Goal: Information Seeking & Learning: Learn about a topic

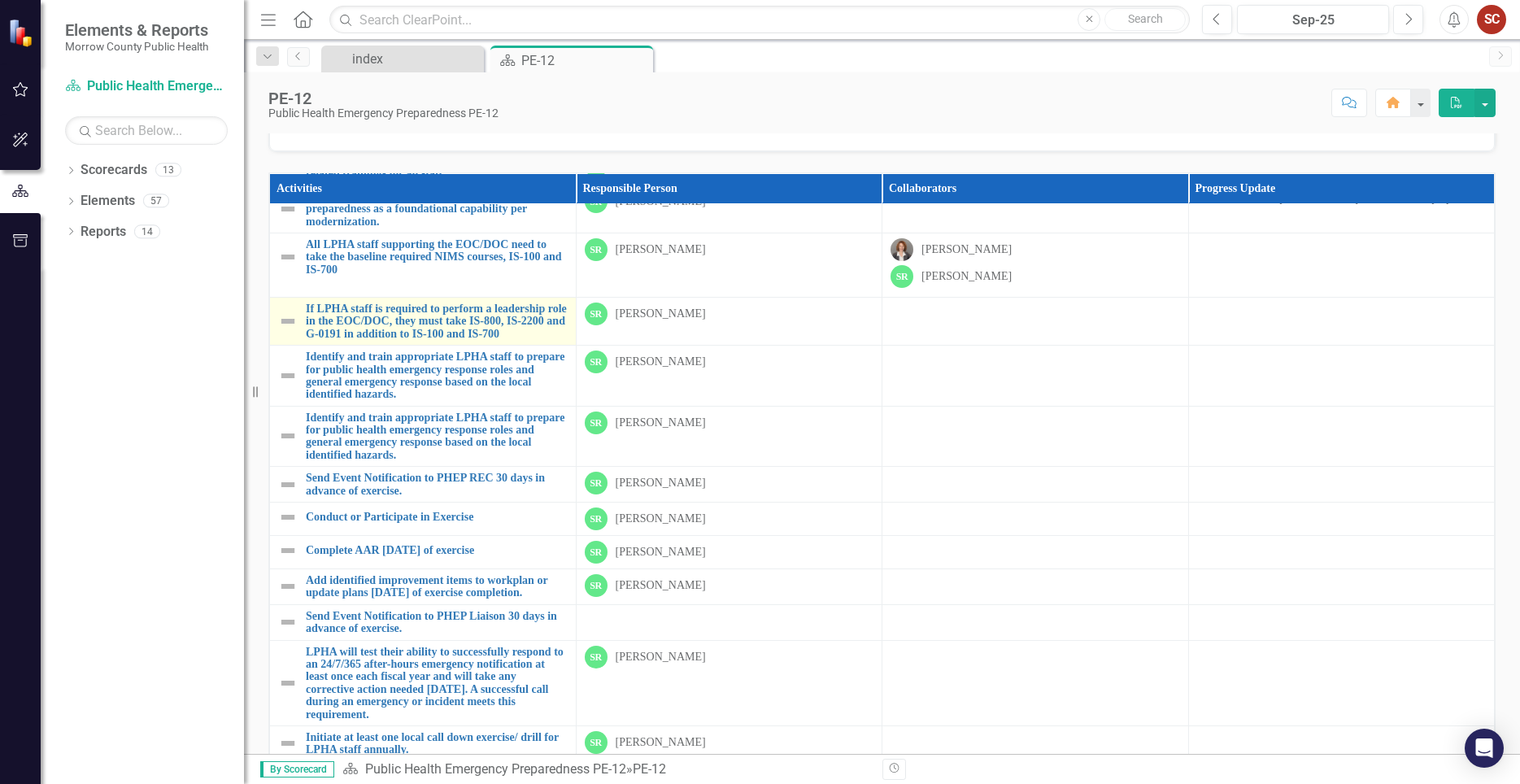
scroll to position [128, 0]
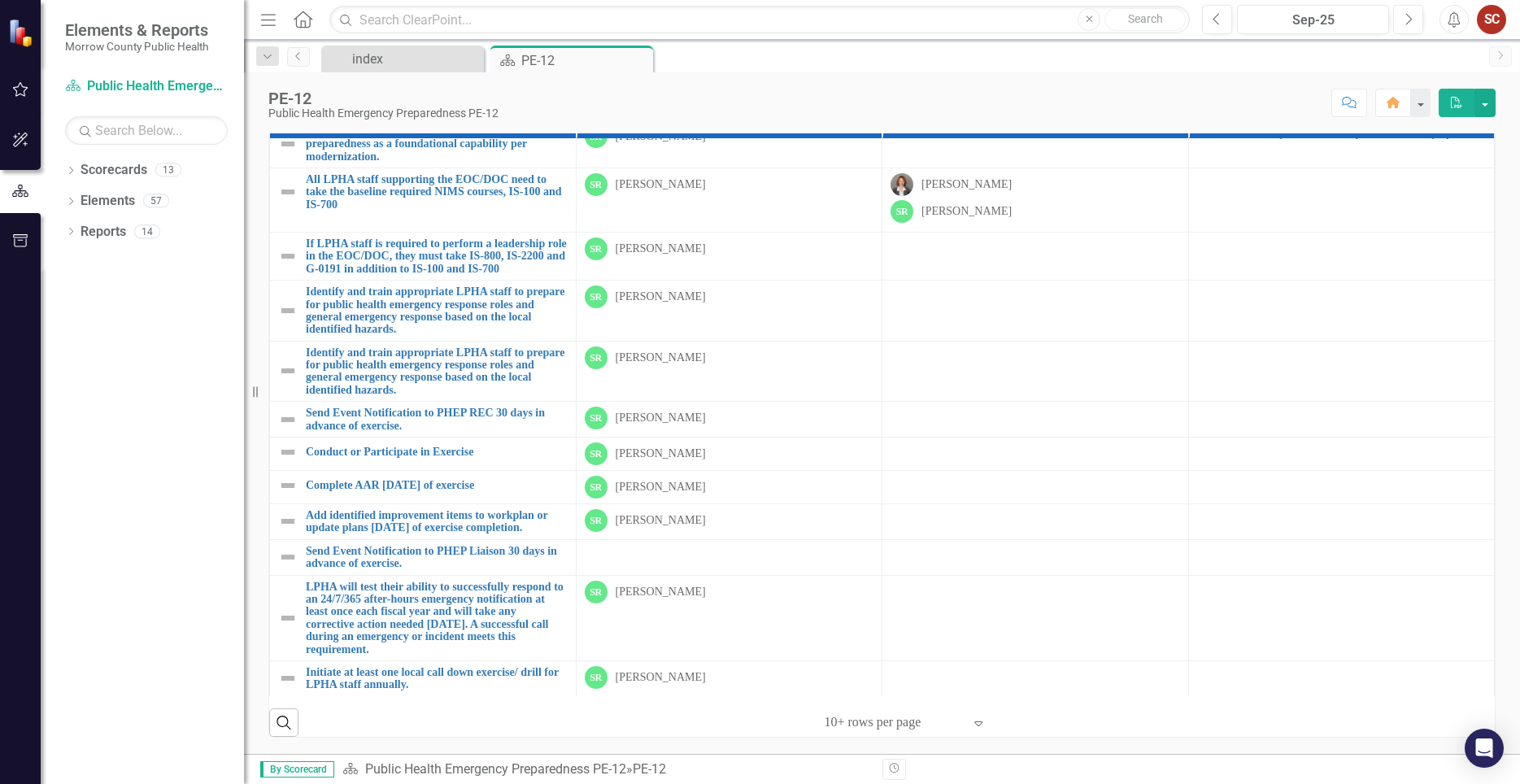
click at [983, 724] on icon at bounding box center [979, 724] width 8 height 5
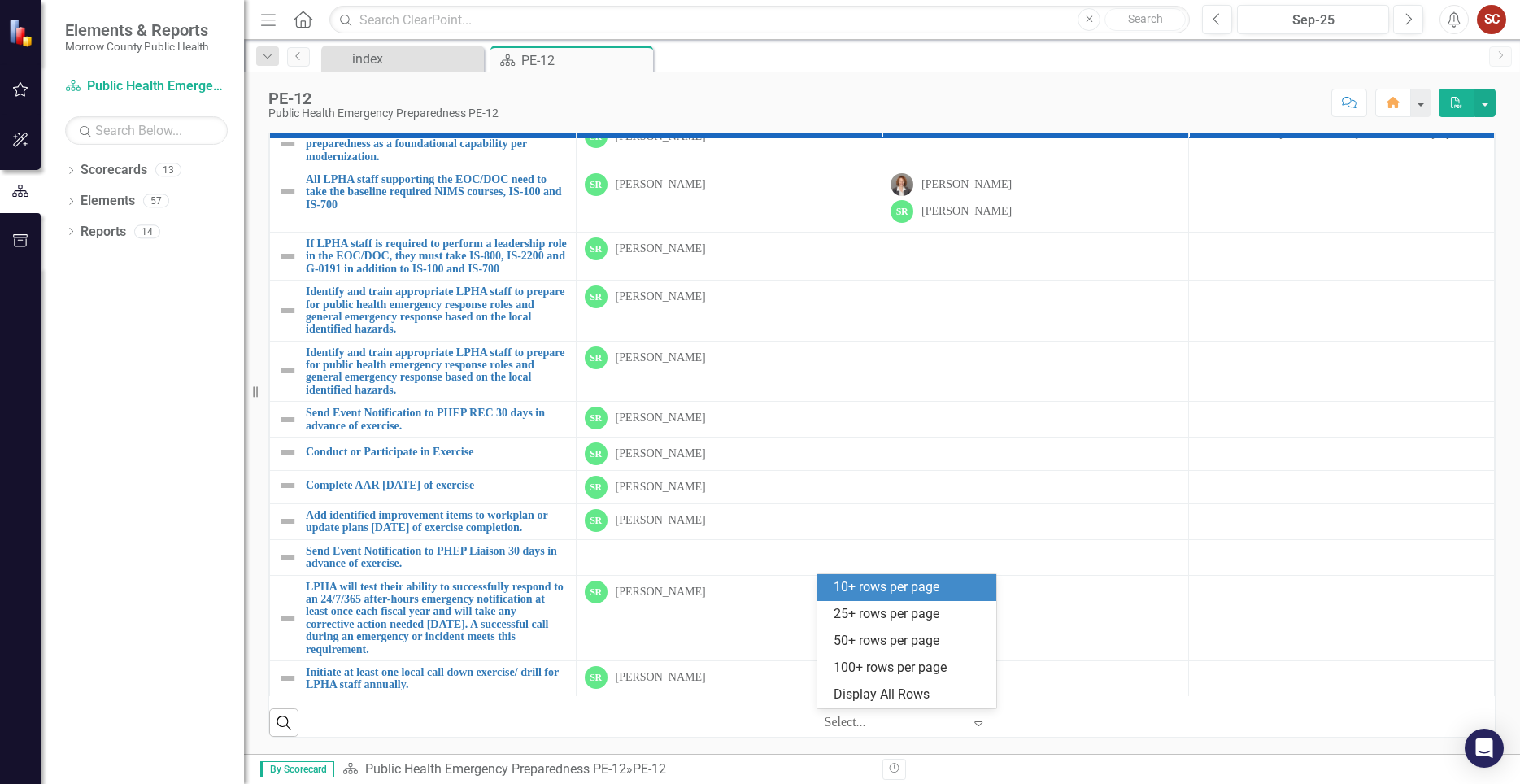
click at [980, 440] on td at bounding box center [1035, 454] width 306 height 33
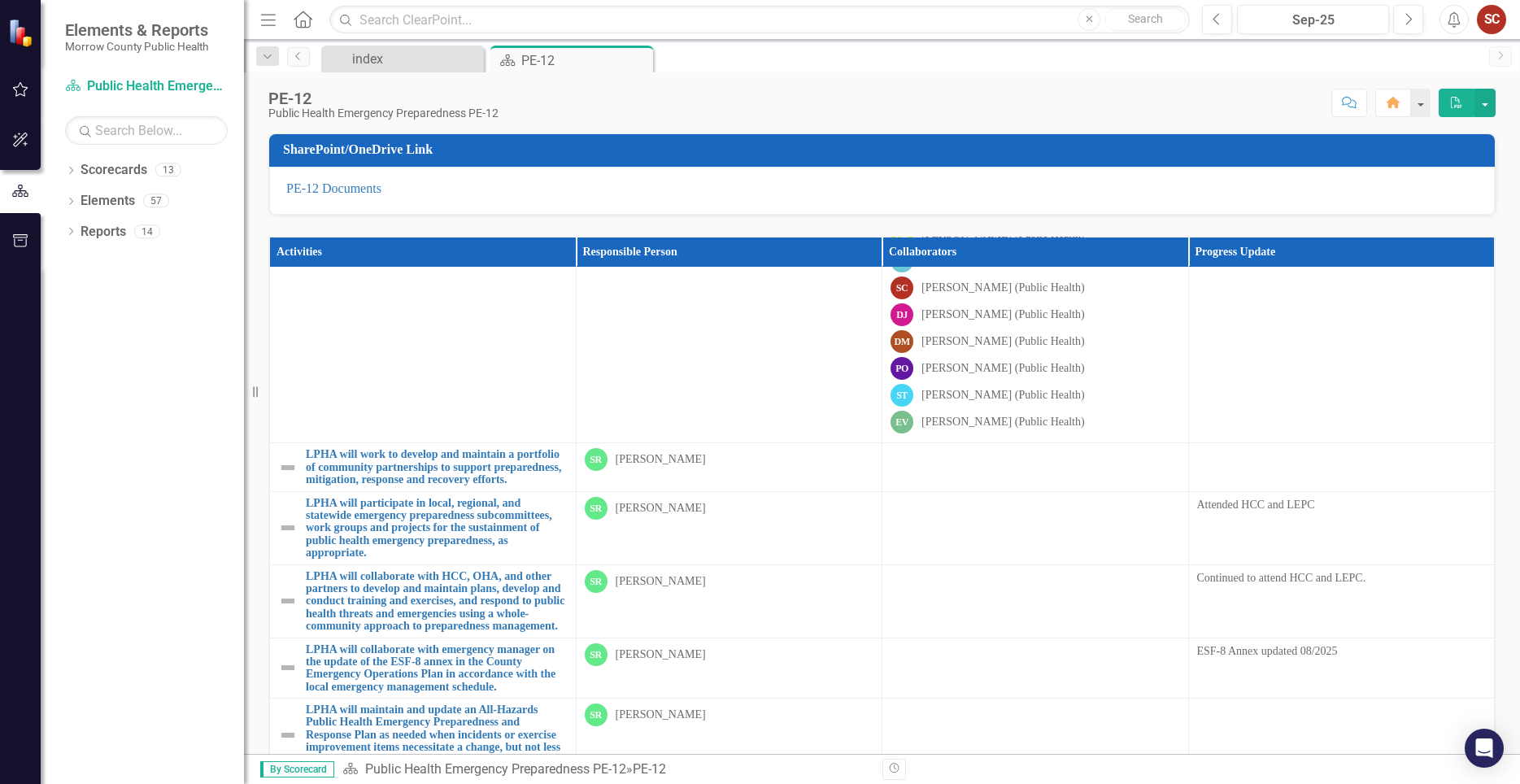
scroll to position [278, 0]
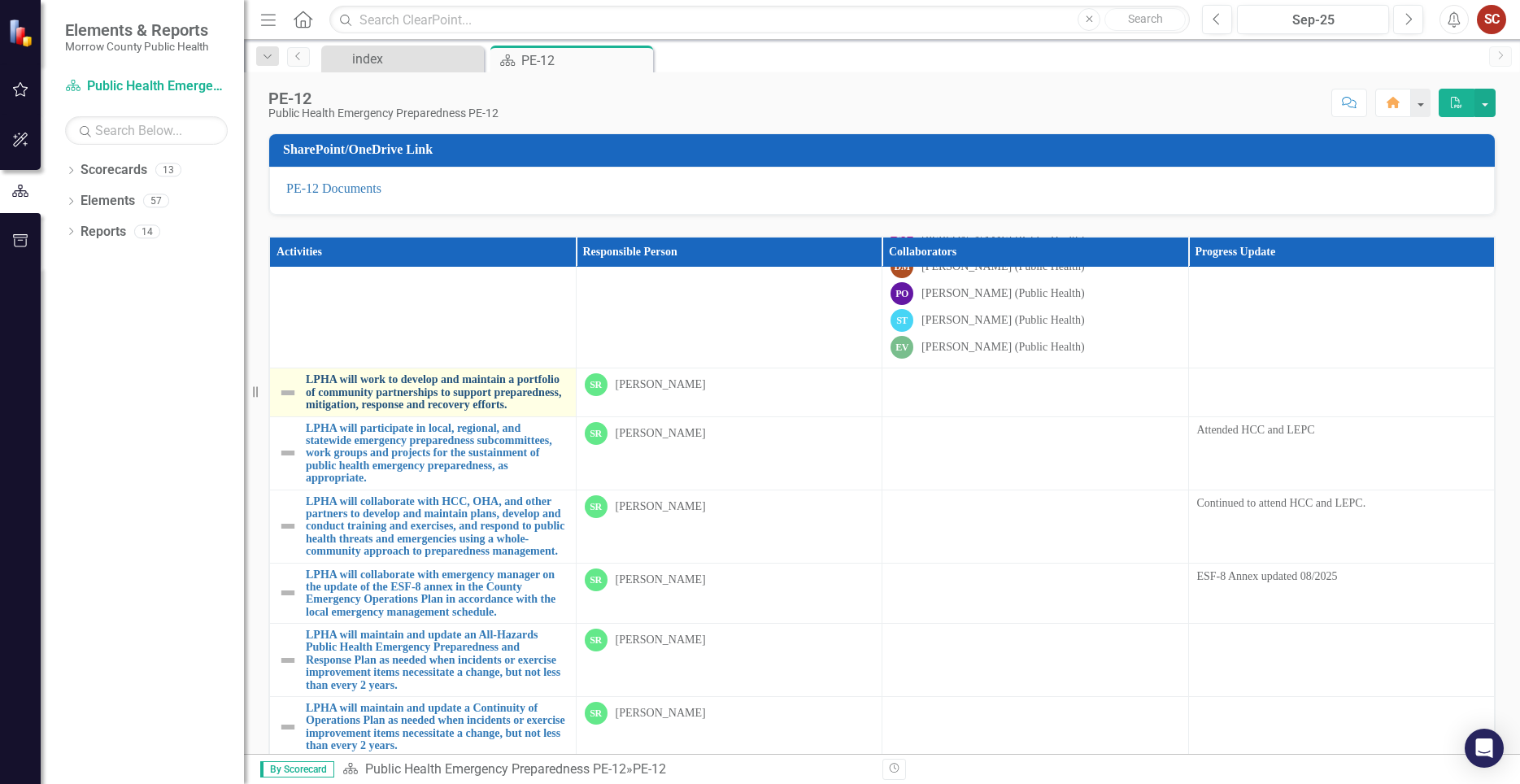
click at [395, 392] on link "LPHA will work to develop and maintain a portfolio of community partnerships to…" at bounding box center [436, 392] width 262 height 37
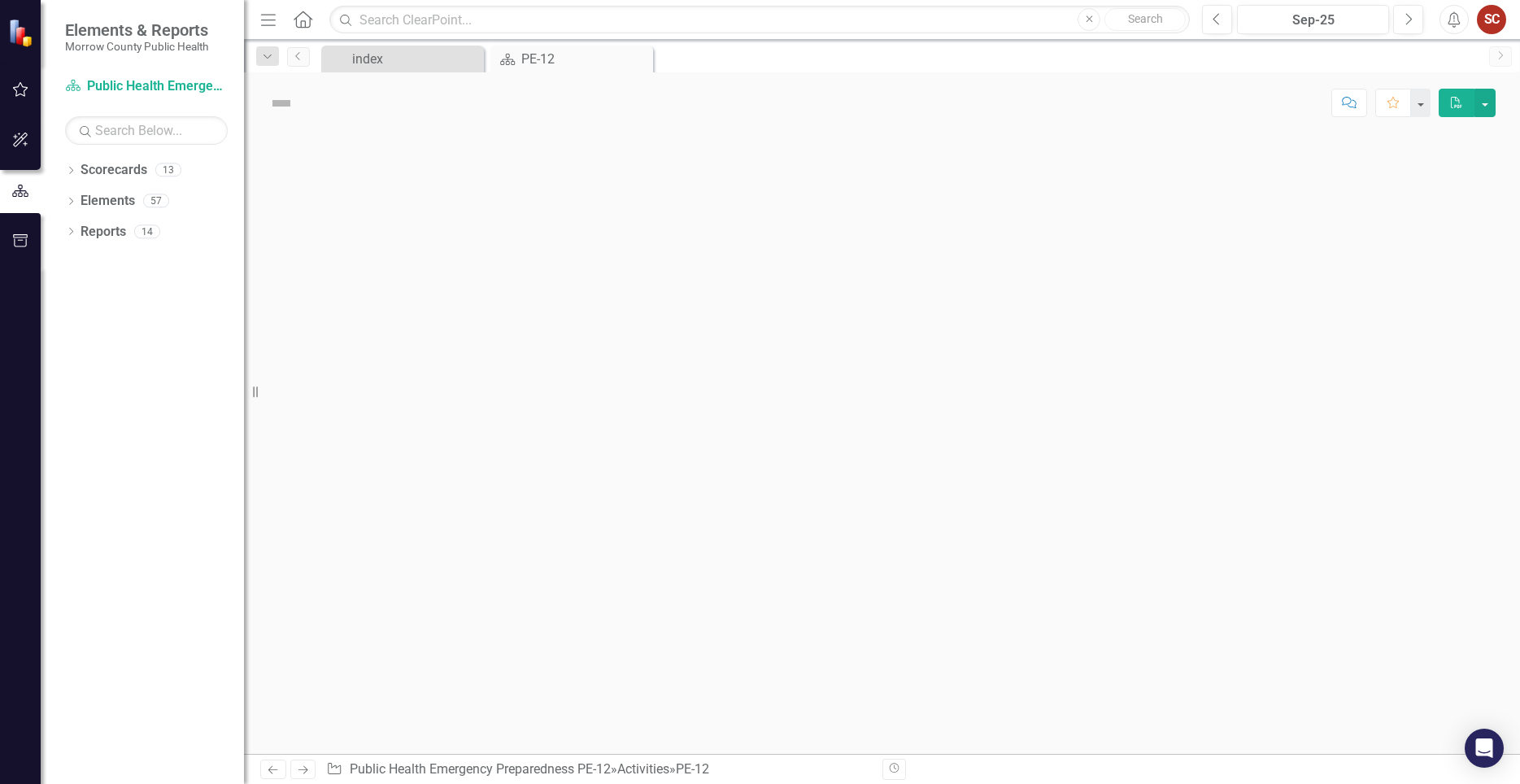
click at [395, 392] on div at bounding box center [883, 443] width 1276 height 620
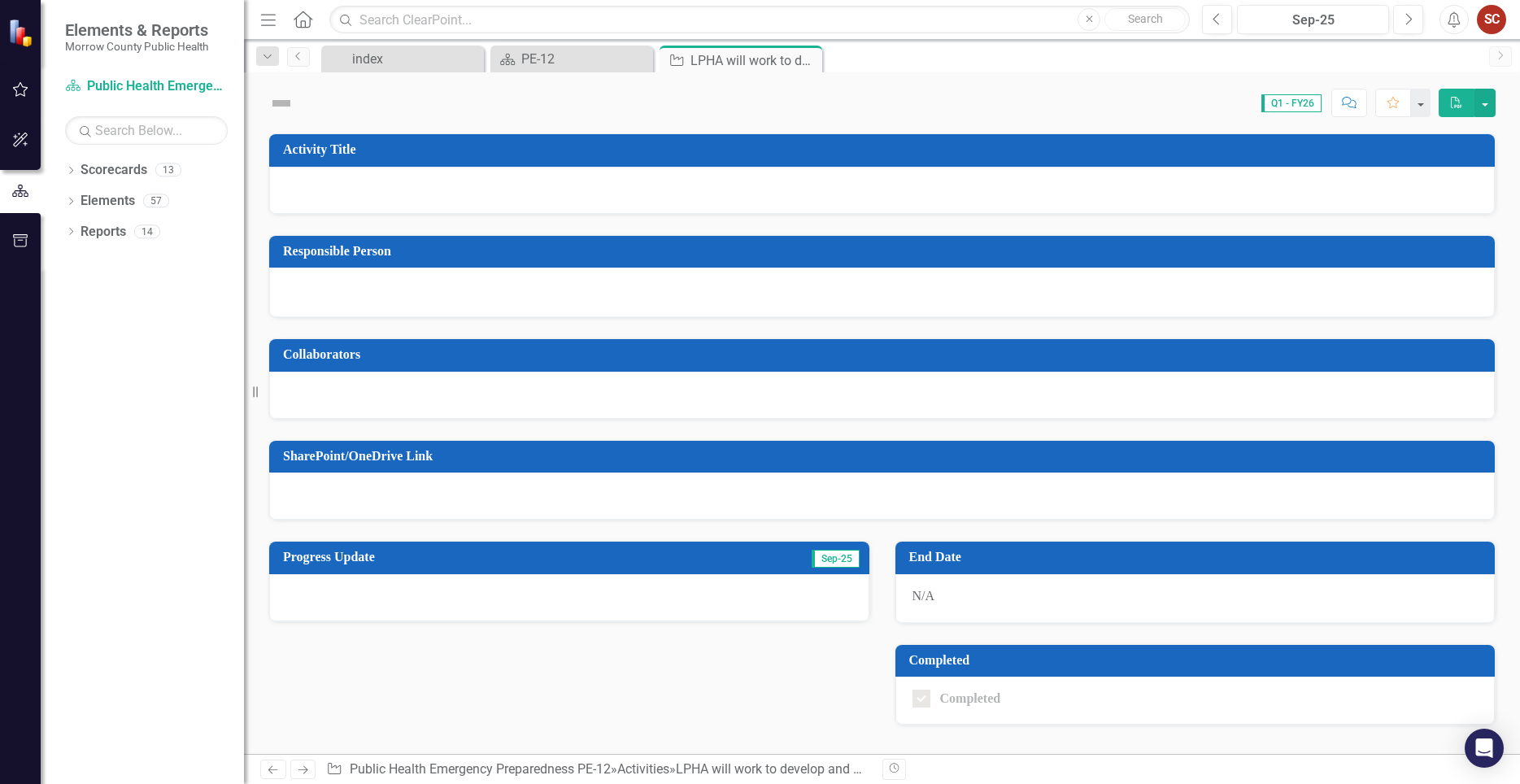
checkbox input "true"
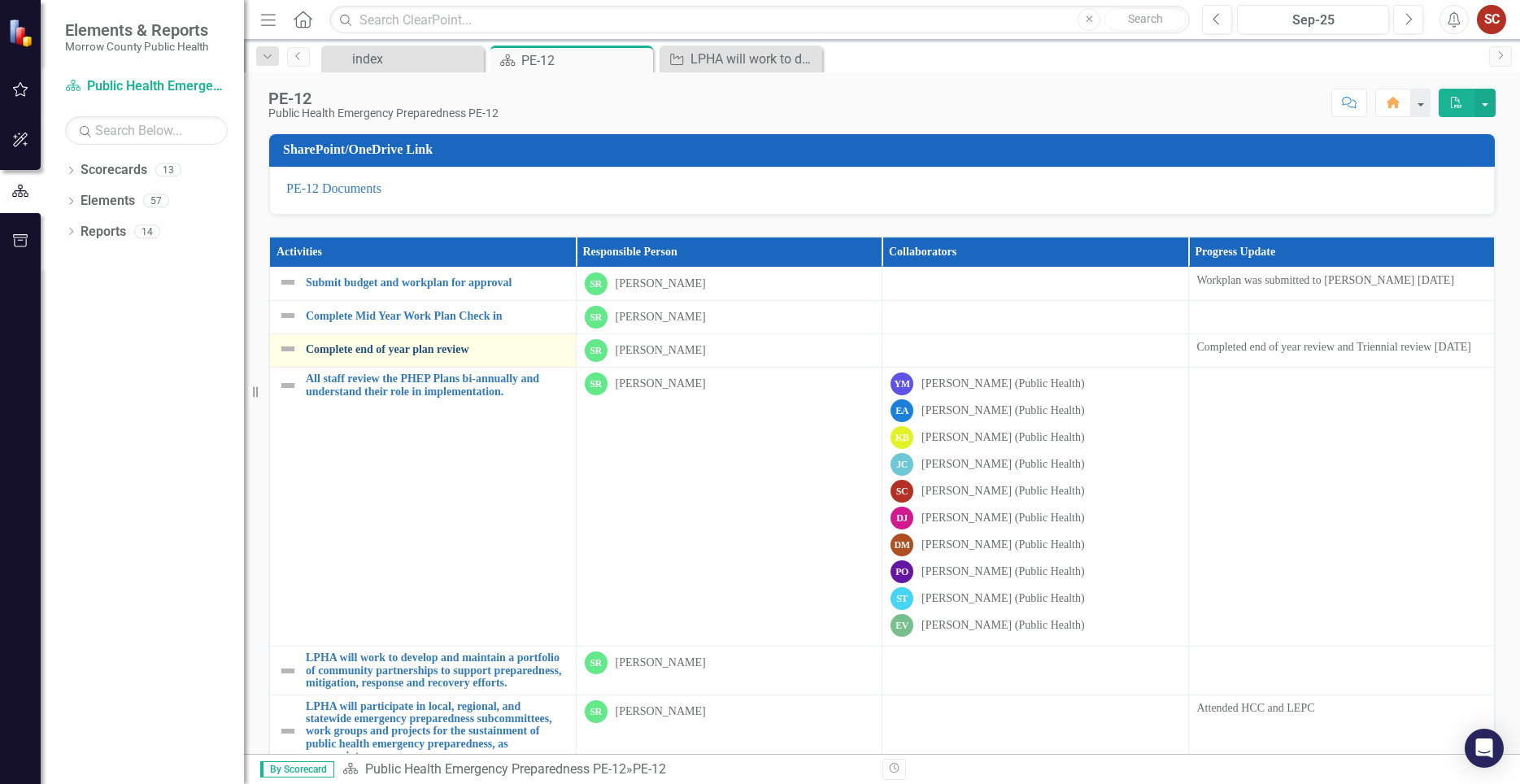
click at [391, 350] on link "Complete end of year plan review" at bounding box center [436, 349] width 262 height 12
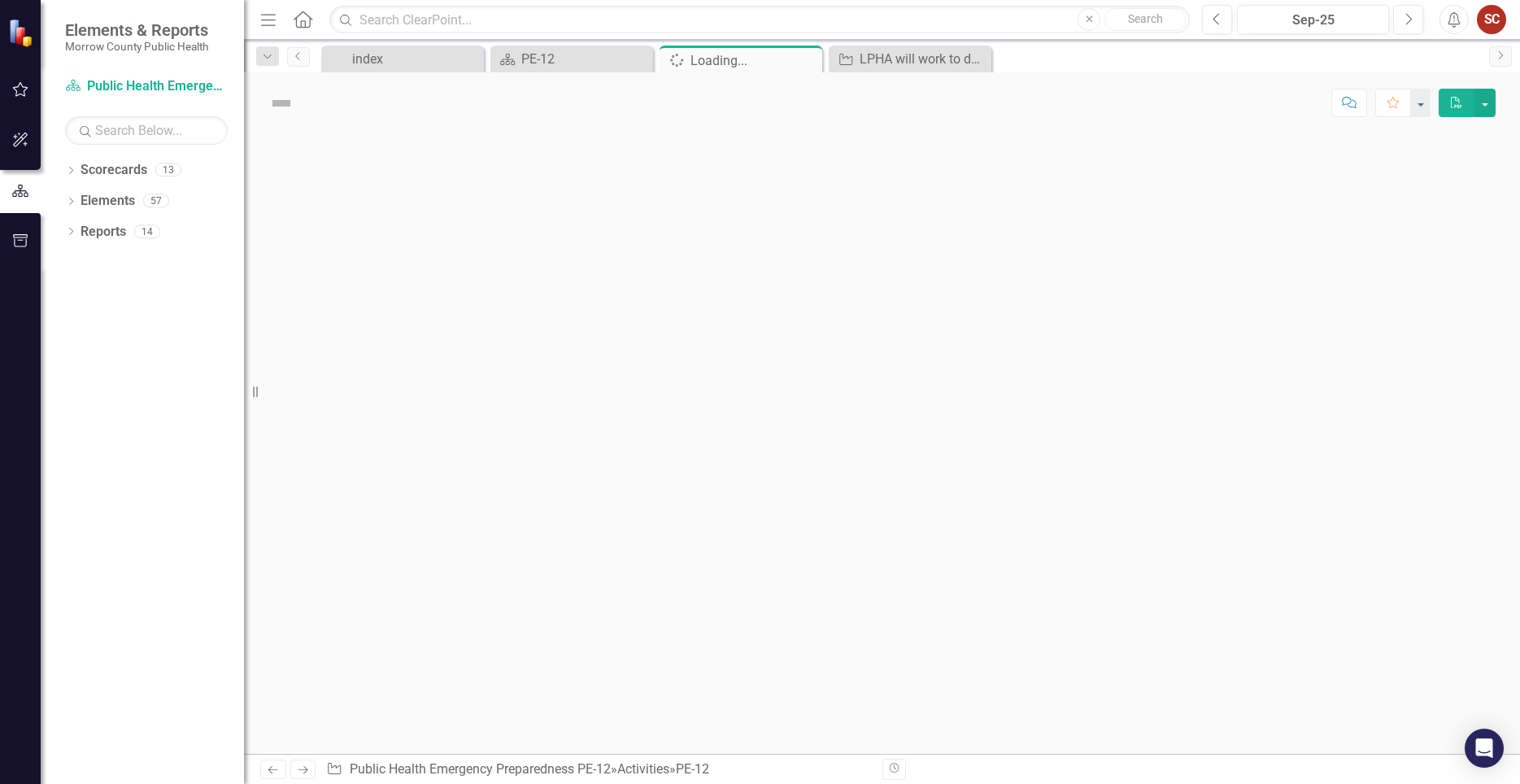
click at [391, 350] on div at bounding box center [883, 443] width 1276 height 620
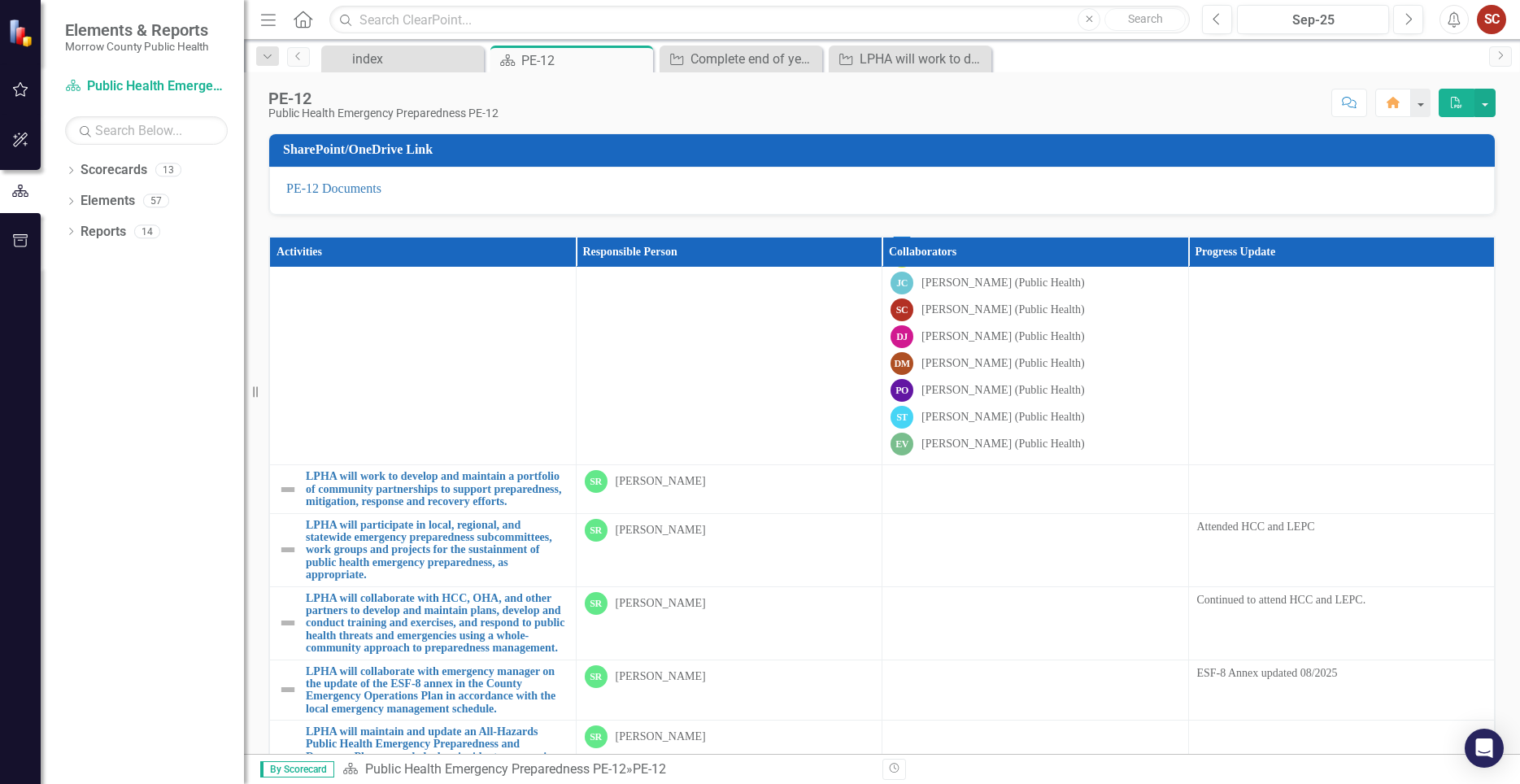
scroll to position [278, 0]
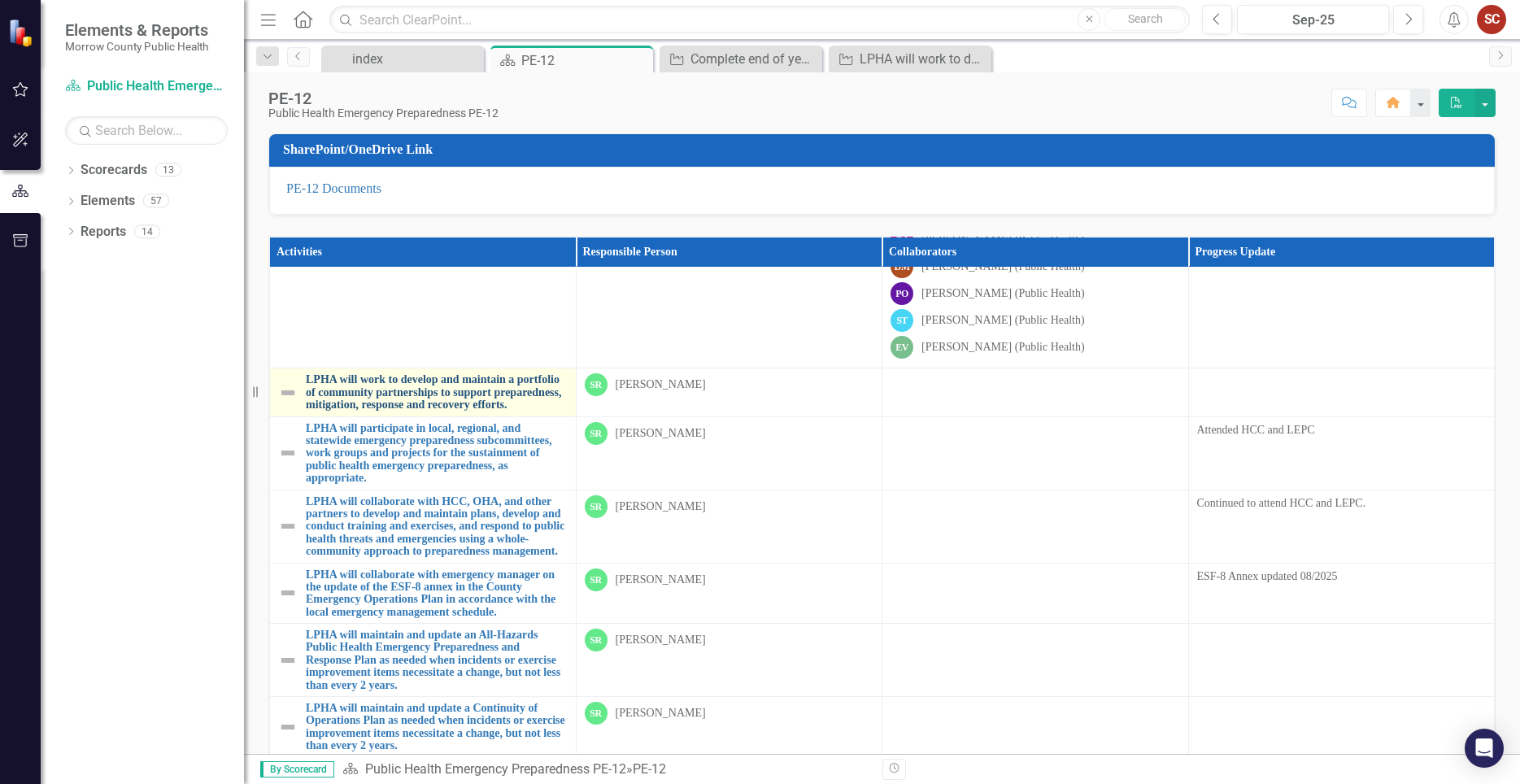
click at [359, 401] on link "LPHA will work to develop and maintain a portfolio of community partnerships to…" at bounding box center [436, 392] width 262 height 37
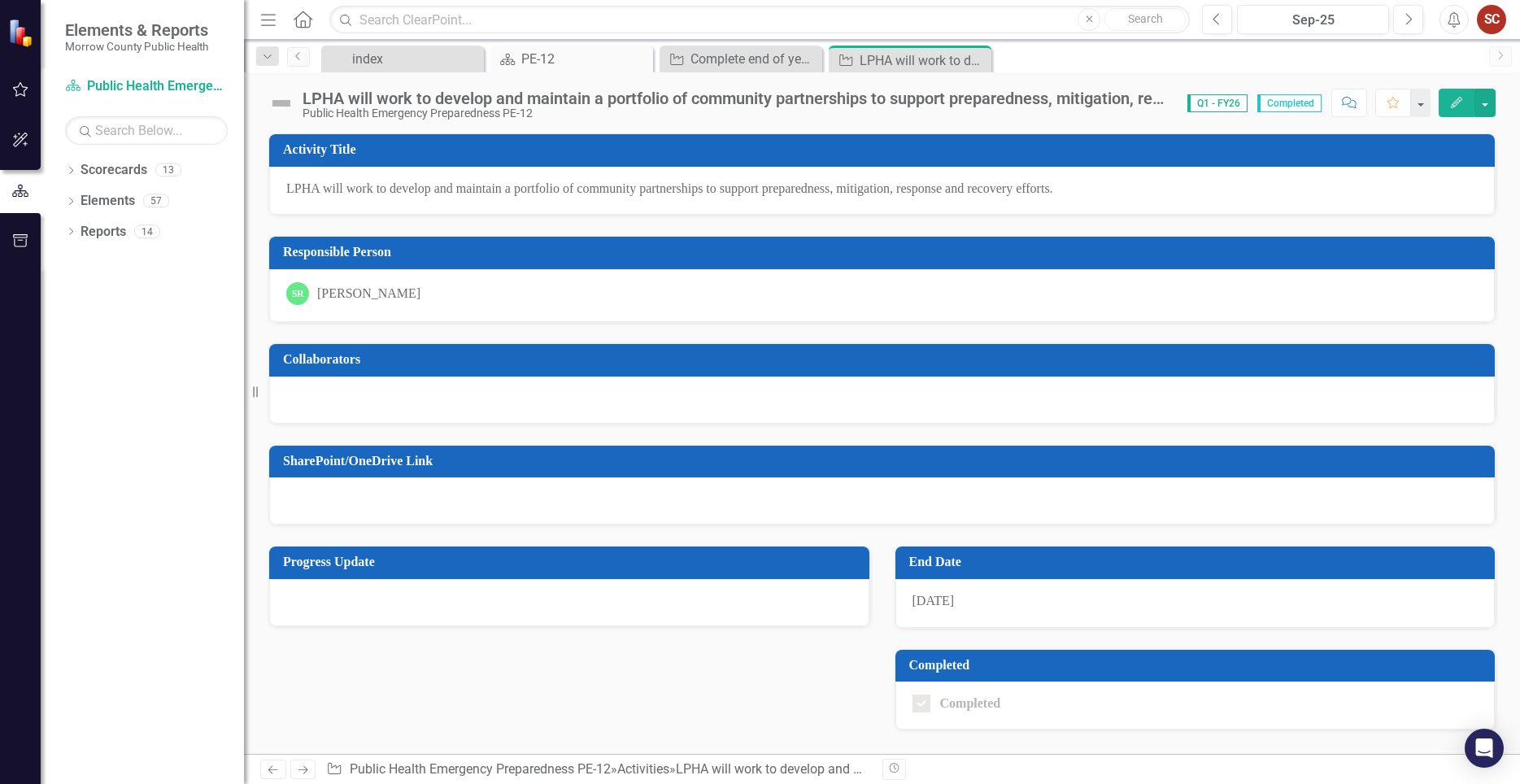
click at [359, 401] on div at bounding box center [882, 400] width 1226 height 48
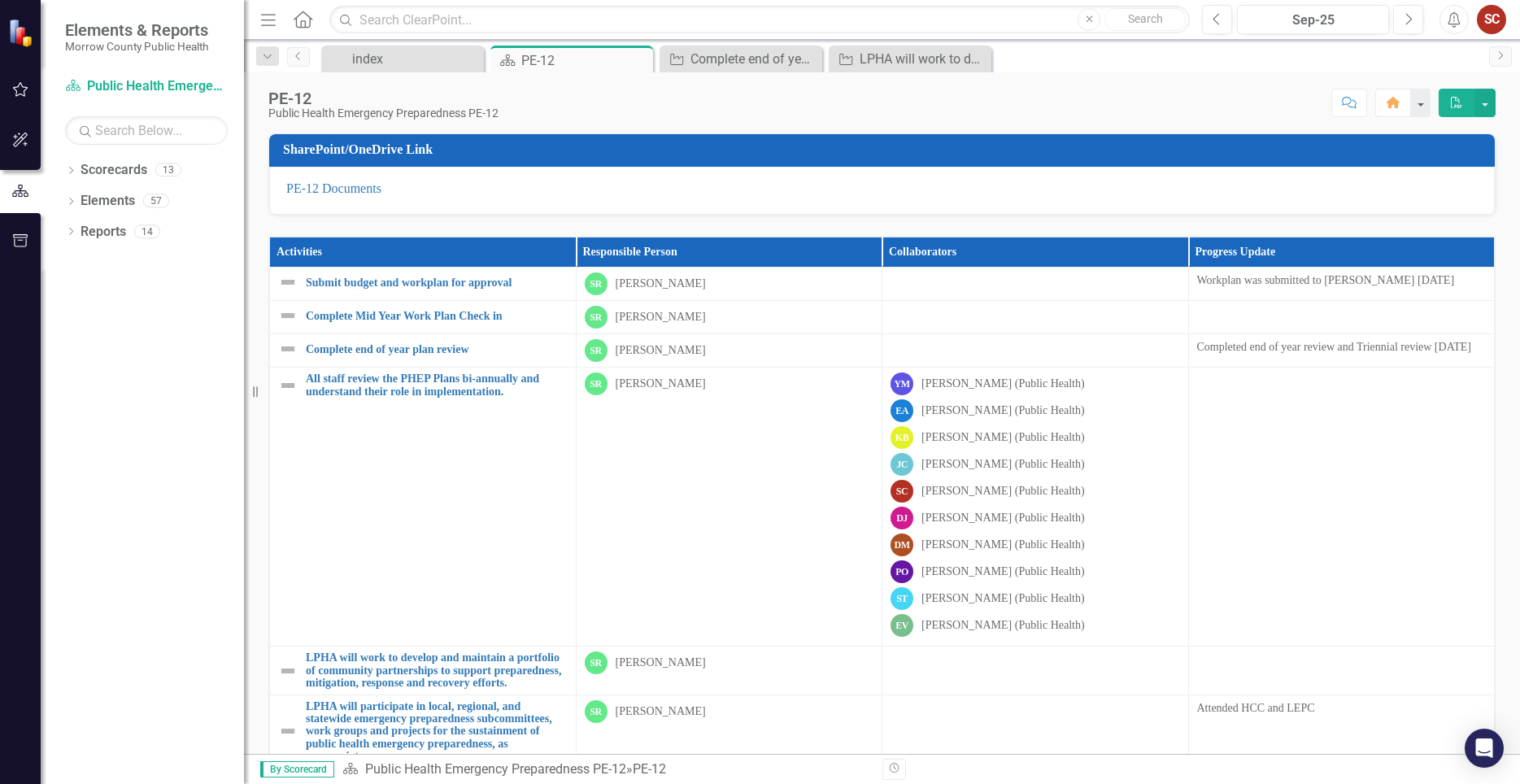
click at [900, 502] on div "SC" at bounding box center [902, 491] width 23 height 23
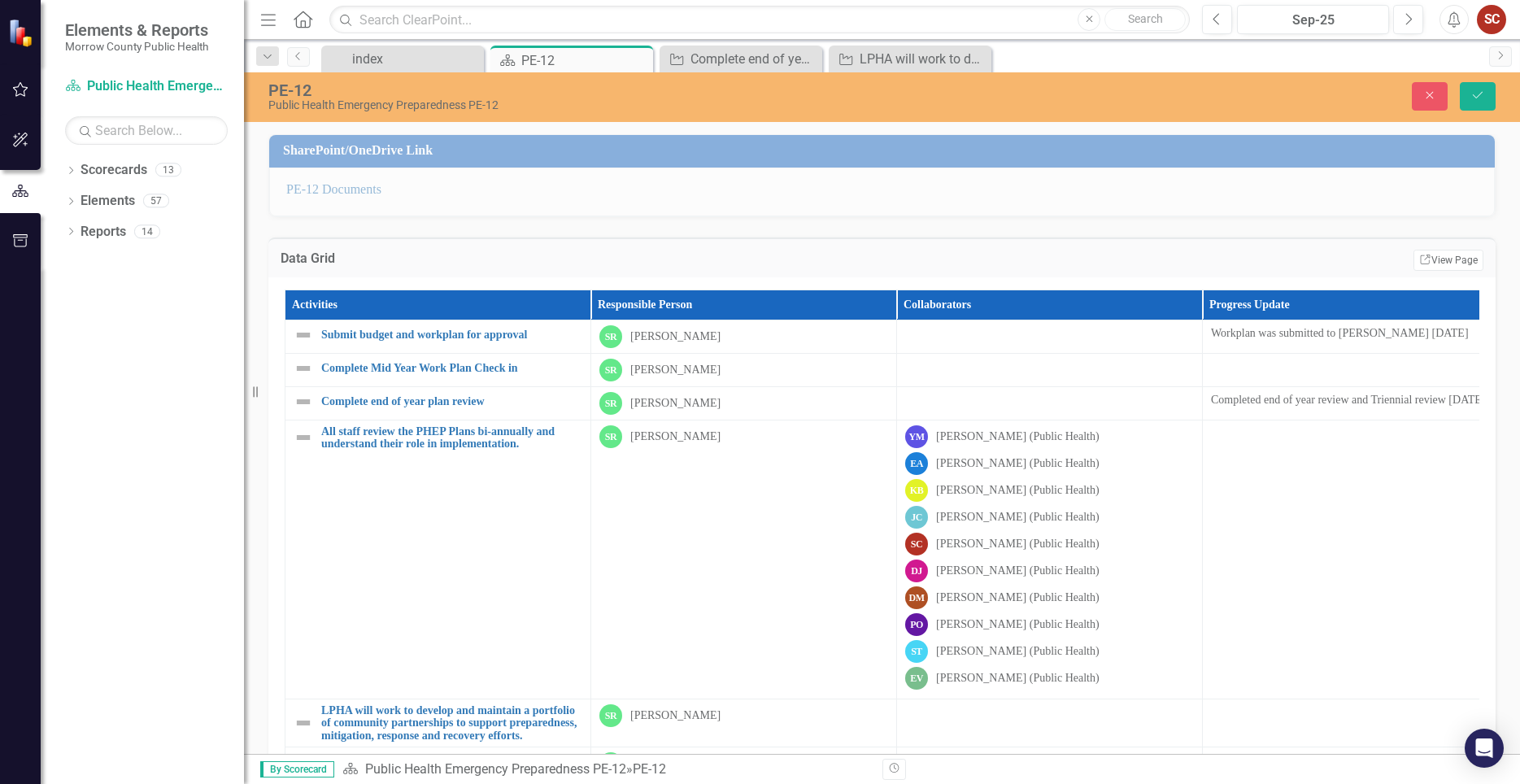
click at [920, 552] on div "SC" at bounding box center [917, 544] width 23 height 23
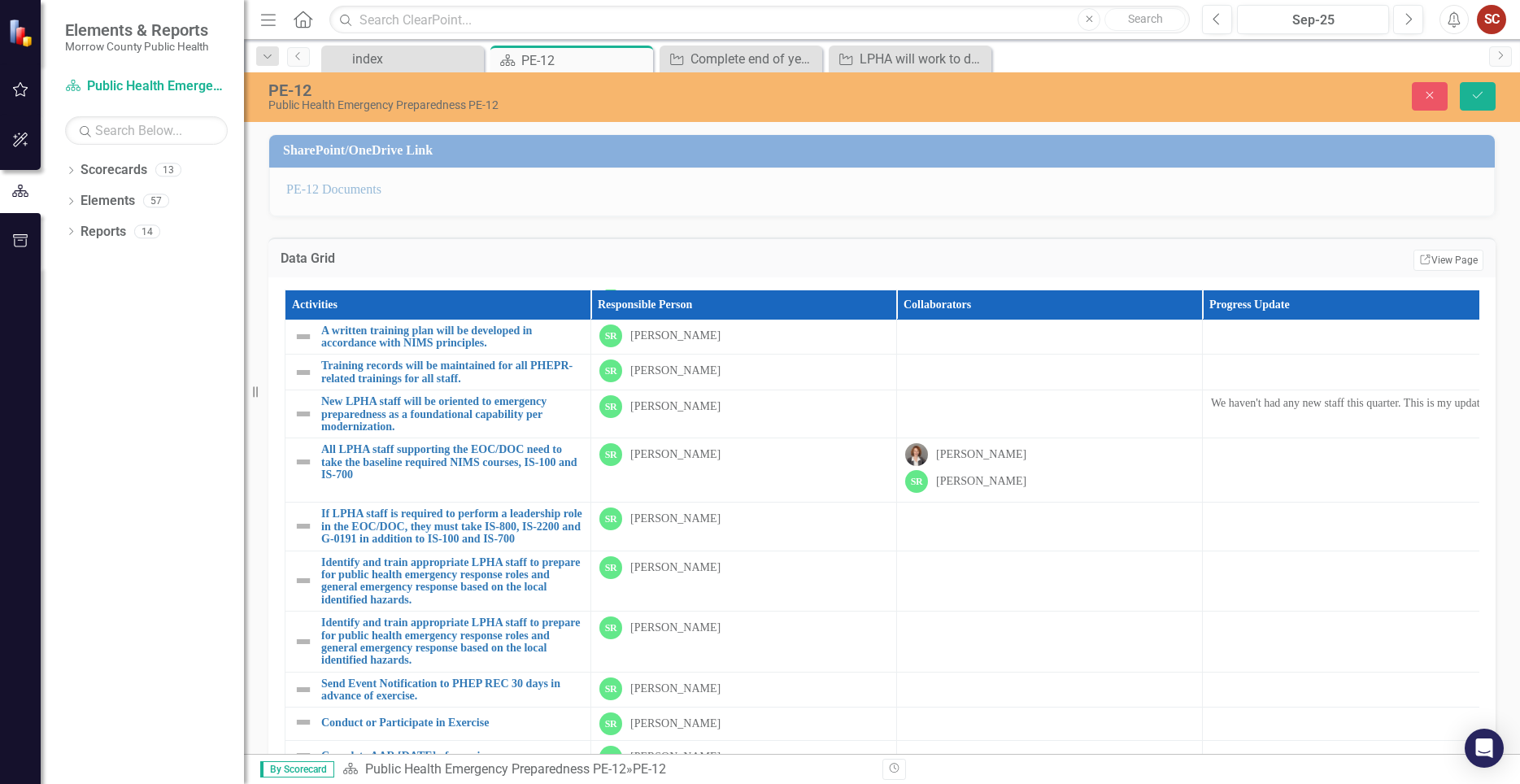
scroll to position [1576, 0]
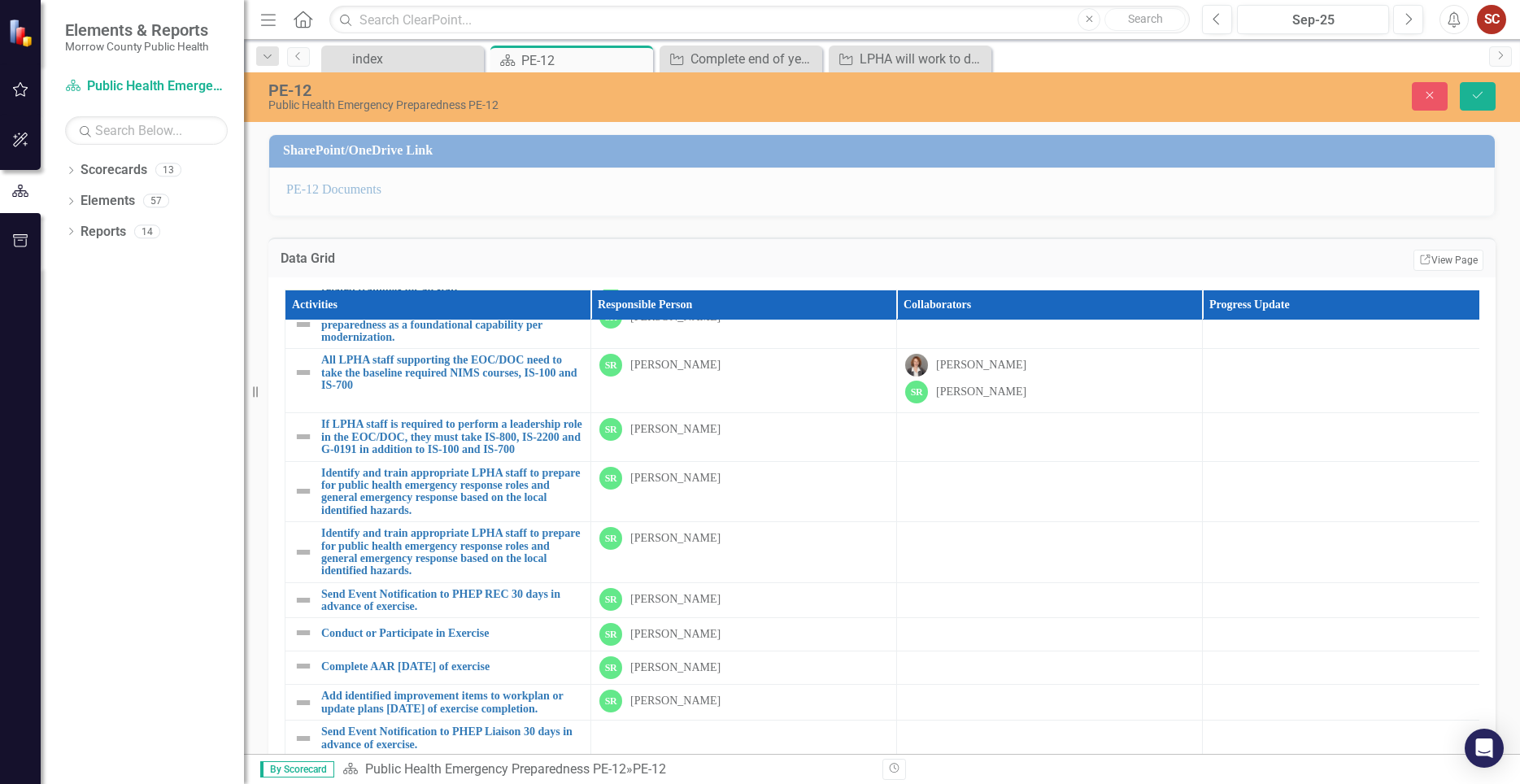
click at [504, 295] on link "Training records will be maintained for all PHEPR-related trainings for all sta…" at bounding box center [452, 283] width 261 height 25
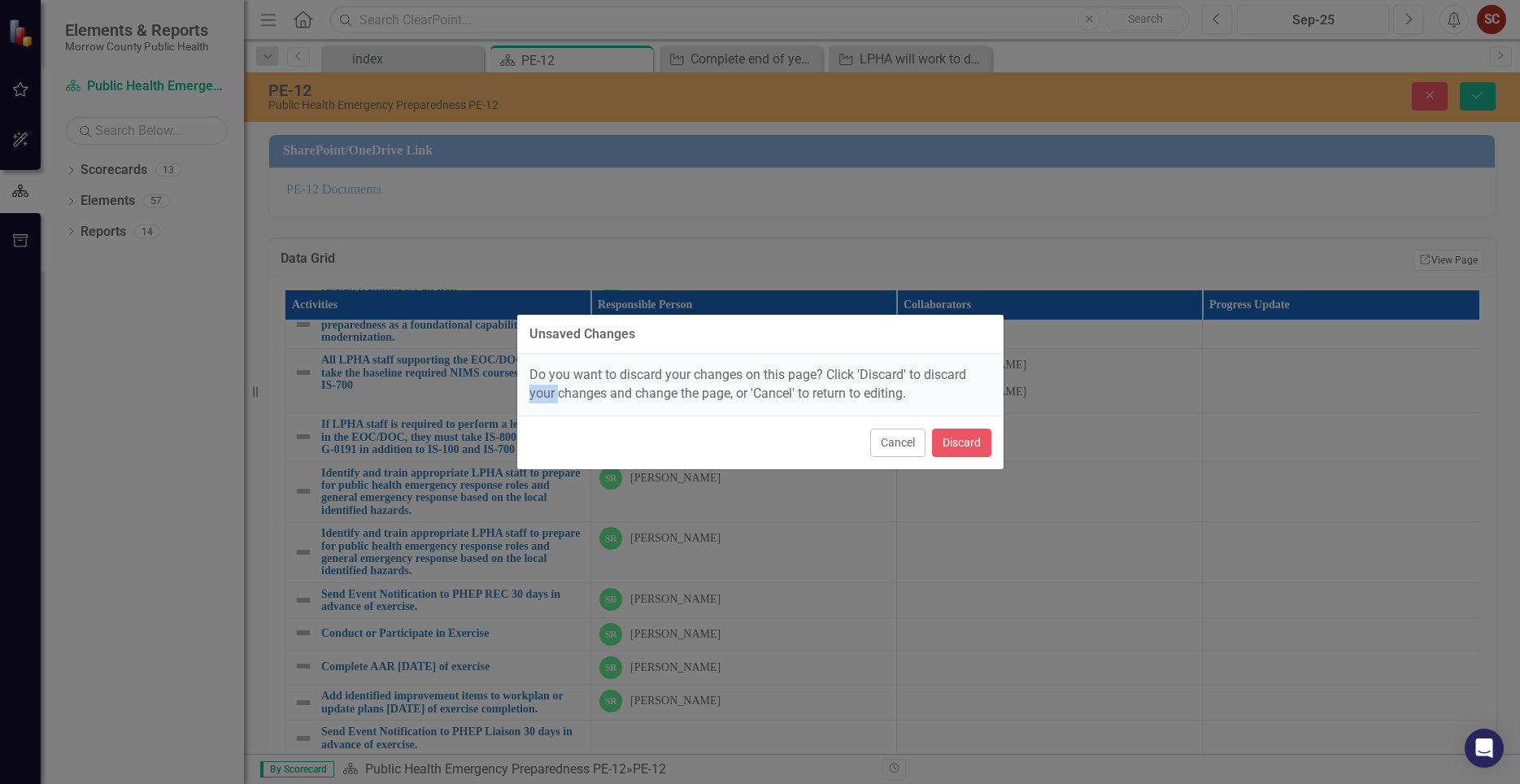
click at [504, 408] on div "Unsaved Changes Do you want to discard your changes on this page? Click 'Discar…" at bounding box center [760, 392] width 1520 height 784
click at [900, 440] on button "Cancel" at bounding box center [898, 443] width 55 height 29
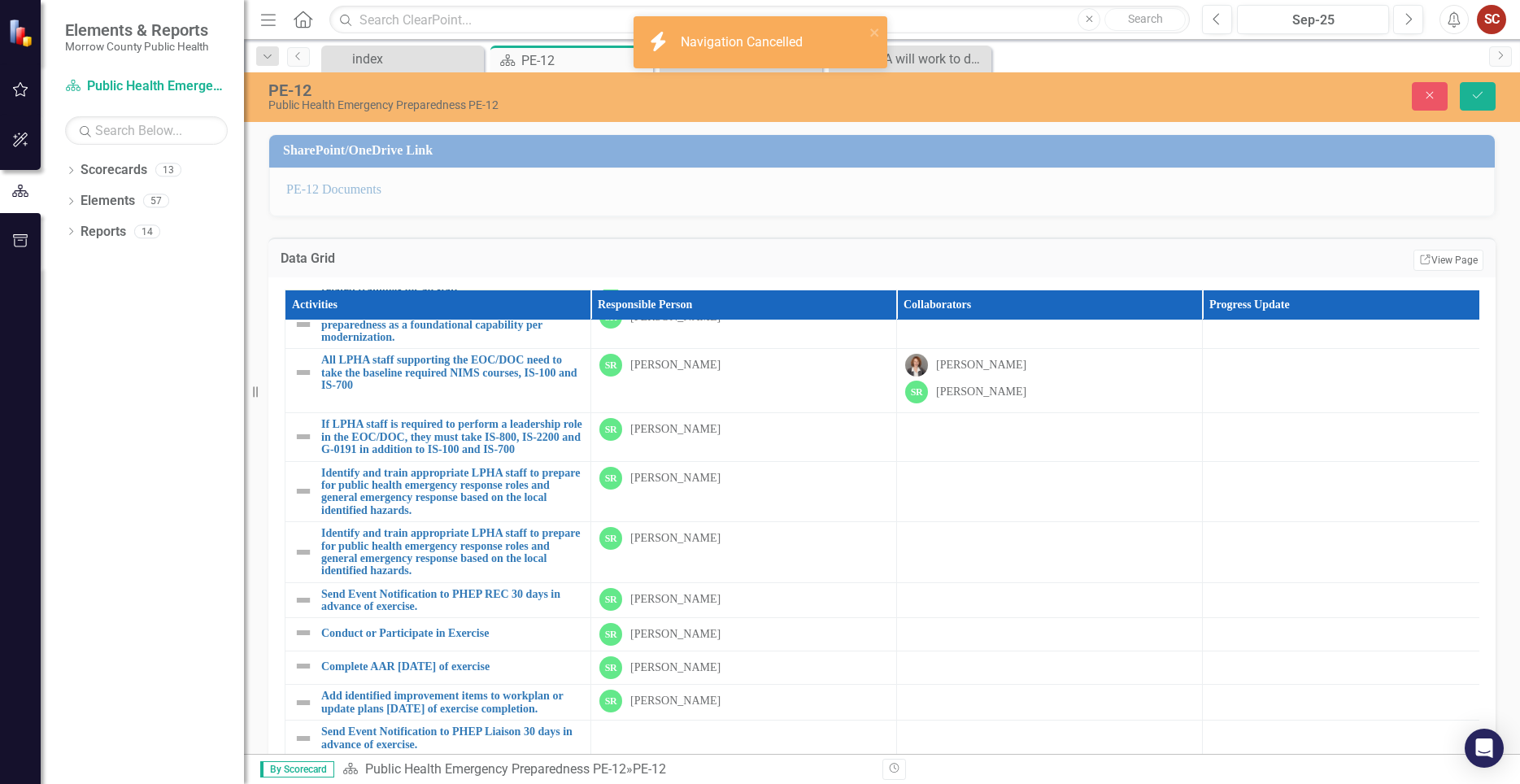
click at [373, 295] on link "Training records will be maintained for all PHEPR-related trainings for all sta…" at bounding box center [452, 283] width 261 height 25
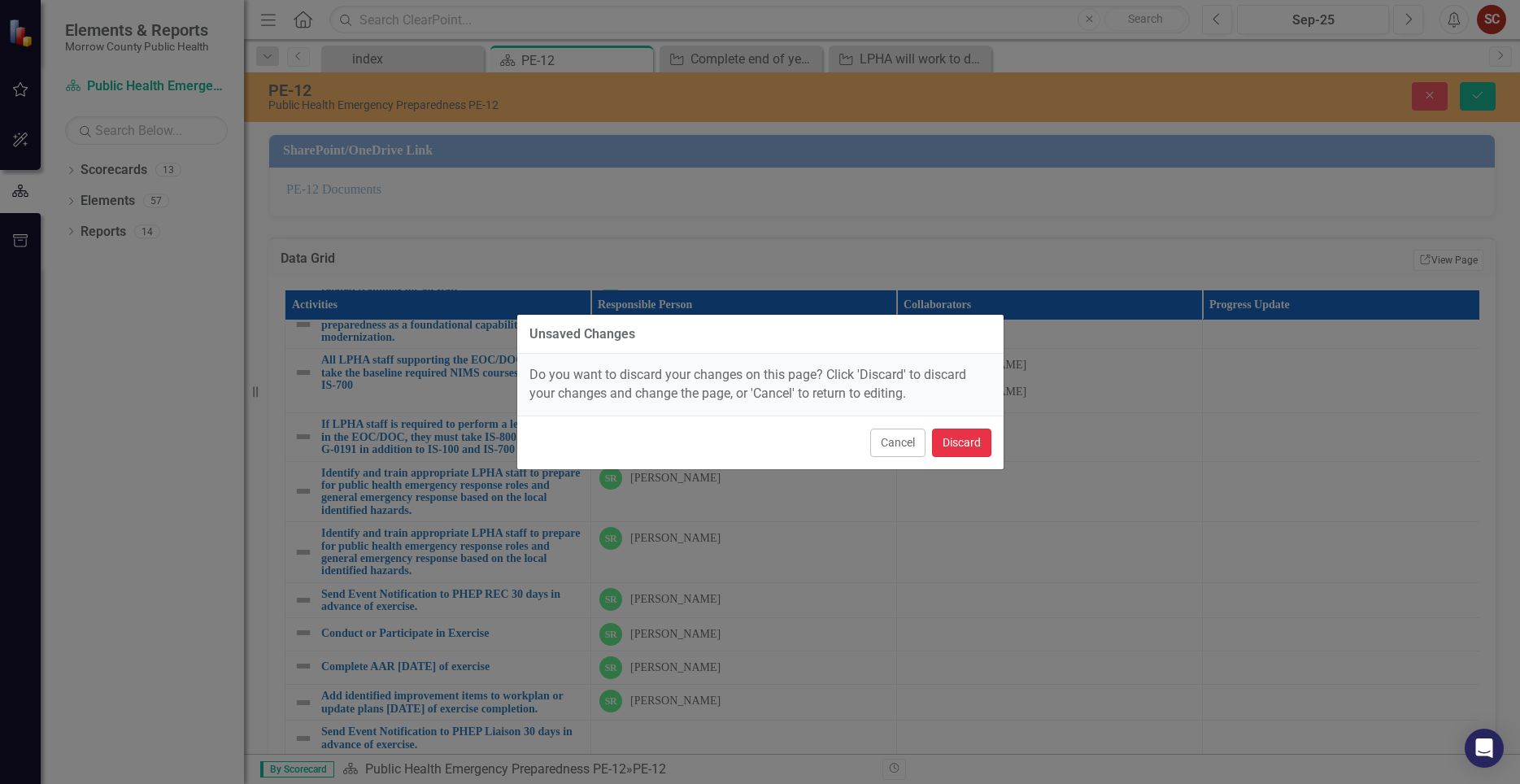
click at [967, 441] on button "Discard" at bounding box center [962, 443] width 59 height 29
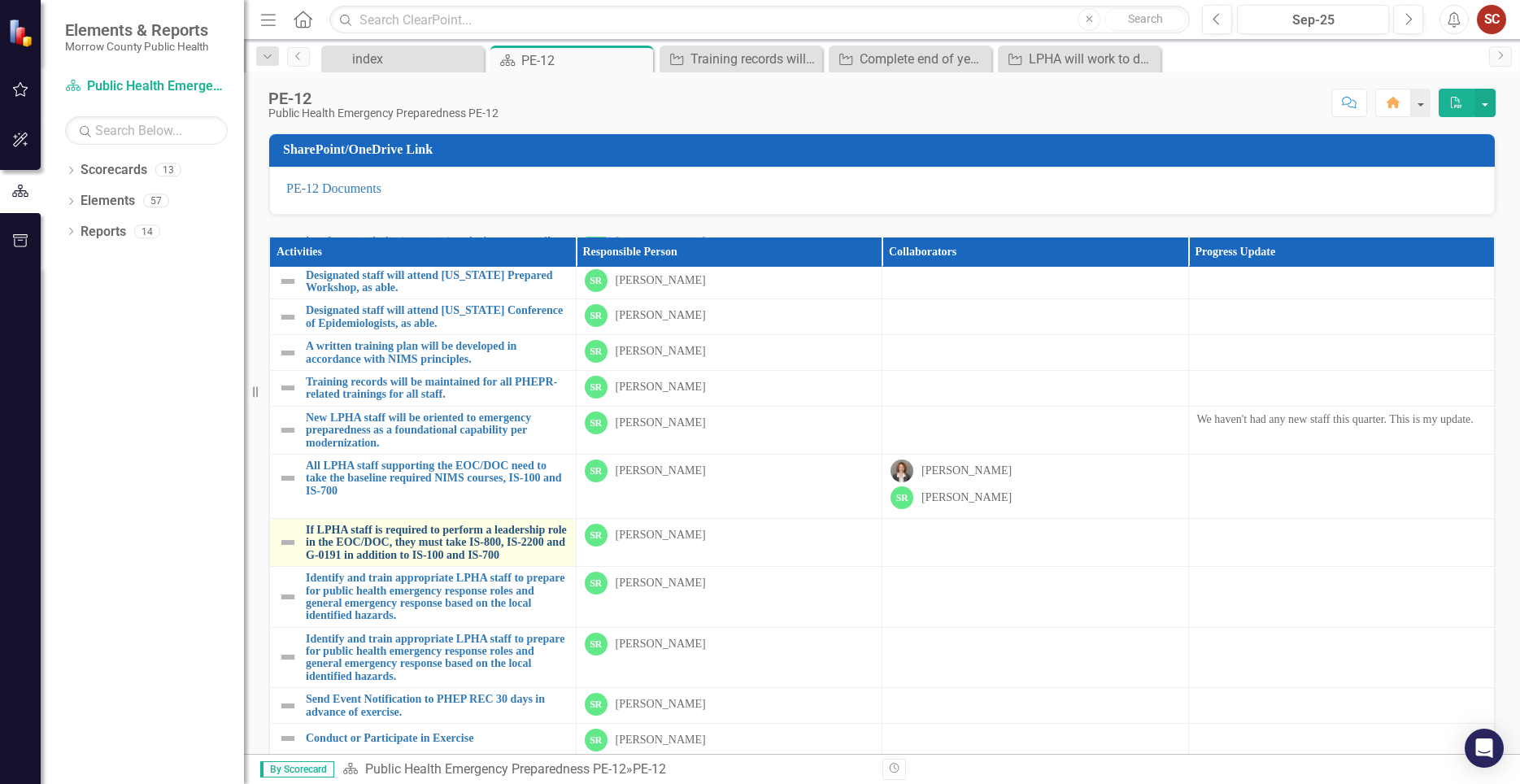
scroll to position [1576, 0]
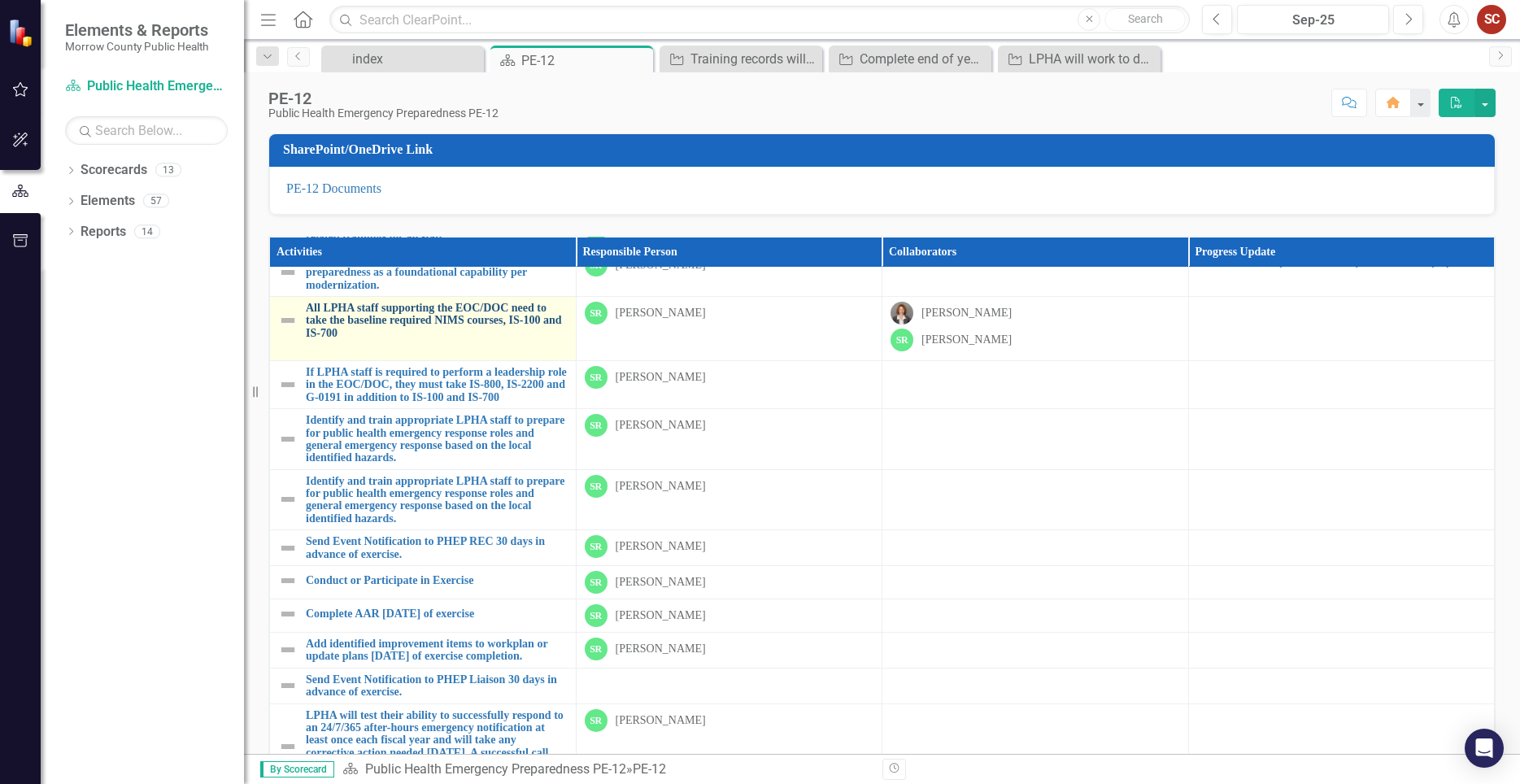
click at [385, 339] on link "All LPHA staff supporting the EOC/DOC need to take the baseline required NIMS c…" at bounding box center [436, 321] width 262 height 37
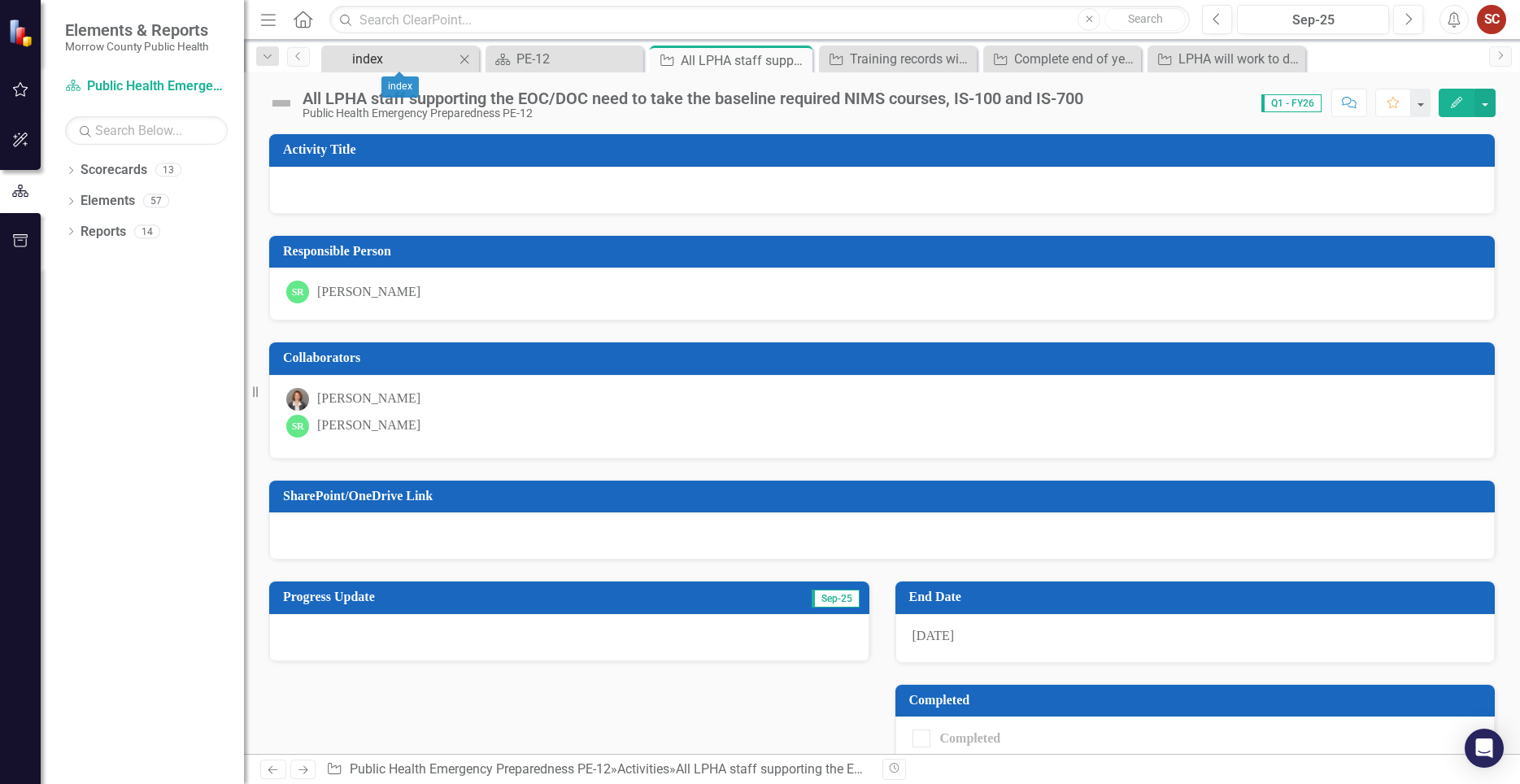
click at [356, 59] on div "index" at bounding box center [403, 59] width 103 height 20
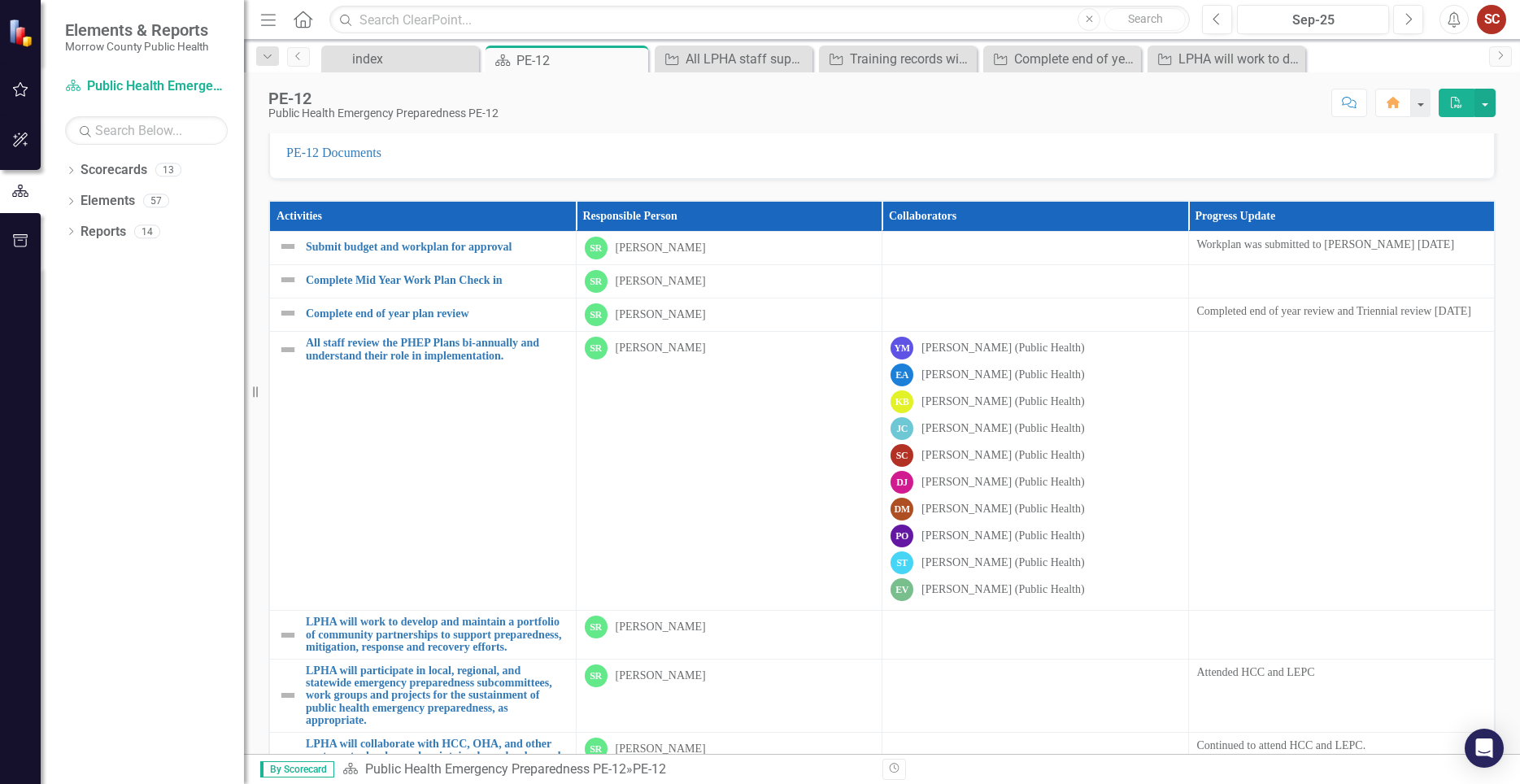
scroll to position [128, 0]
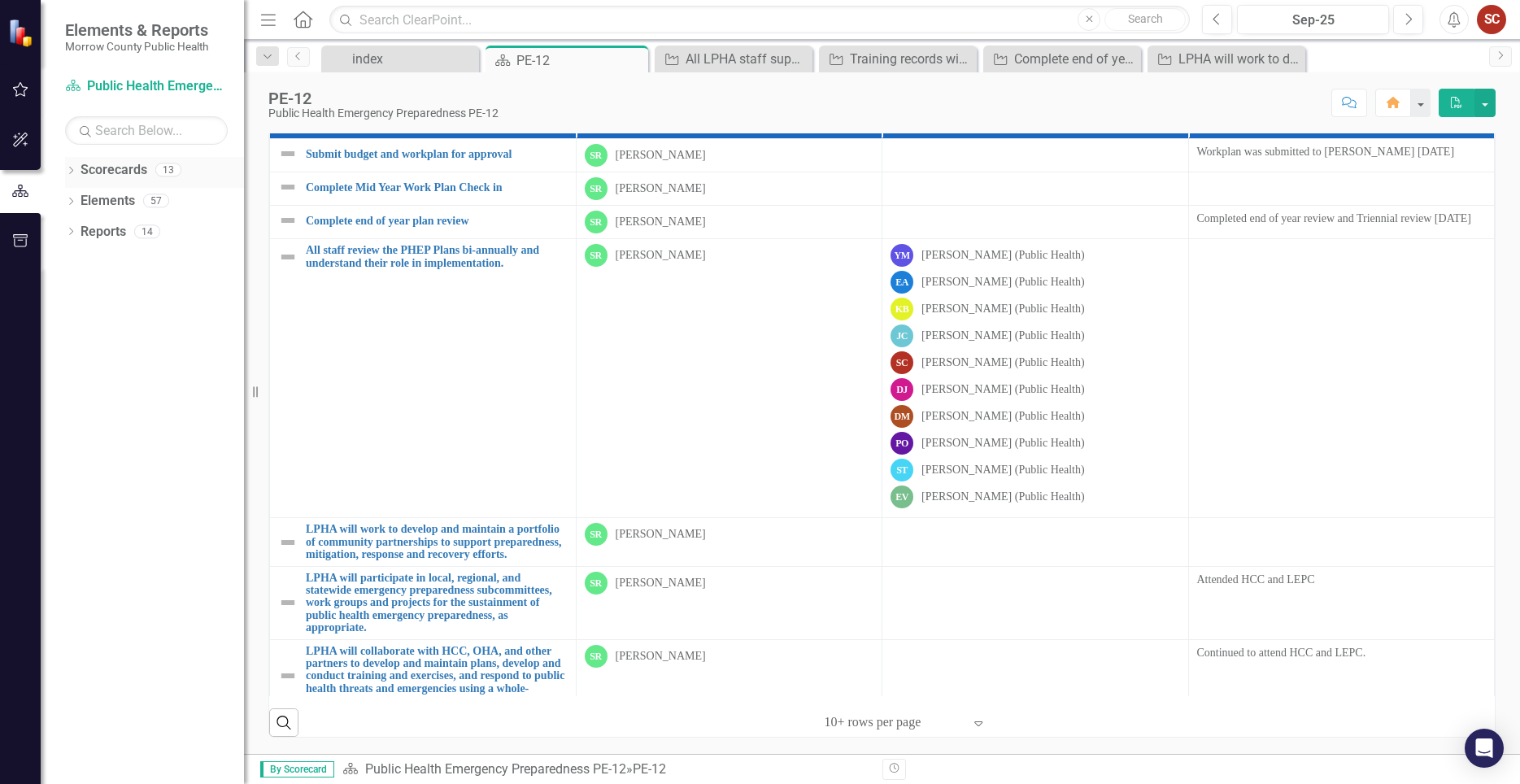
click at [171, 170] on div "13" at bounding box center [168, 171] width 26 height 14
click at [71, 168] on icon "Dropdown" at bounding box center [70, 171] width 11 height 9
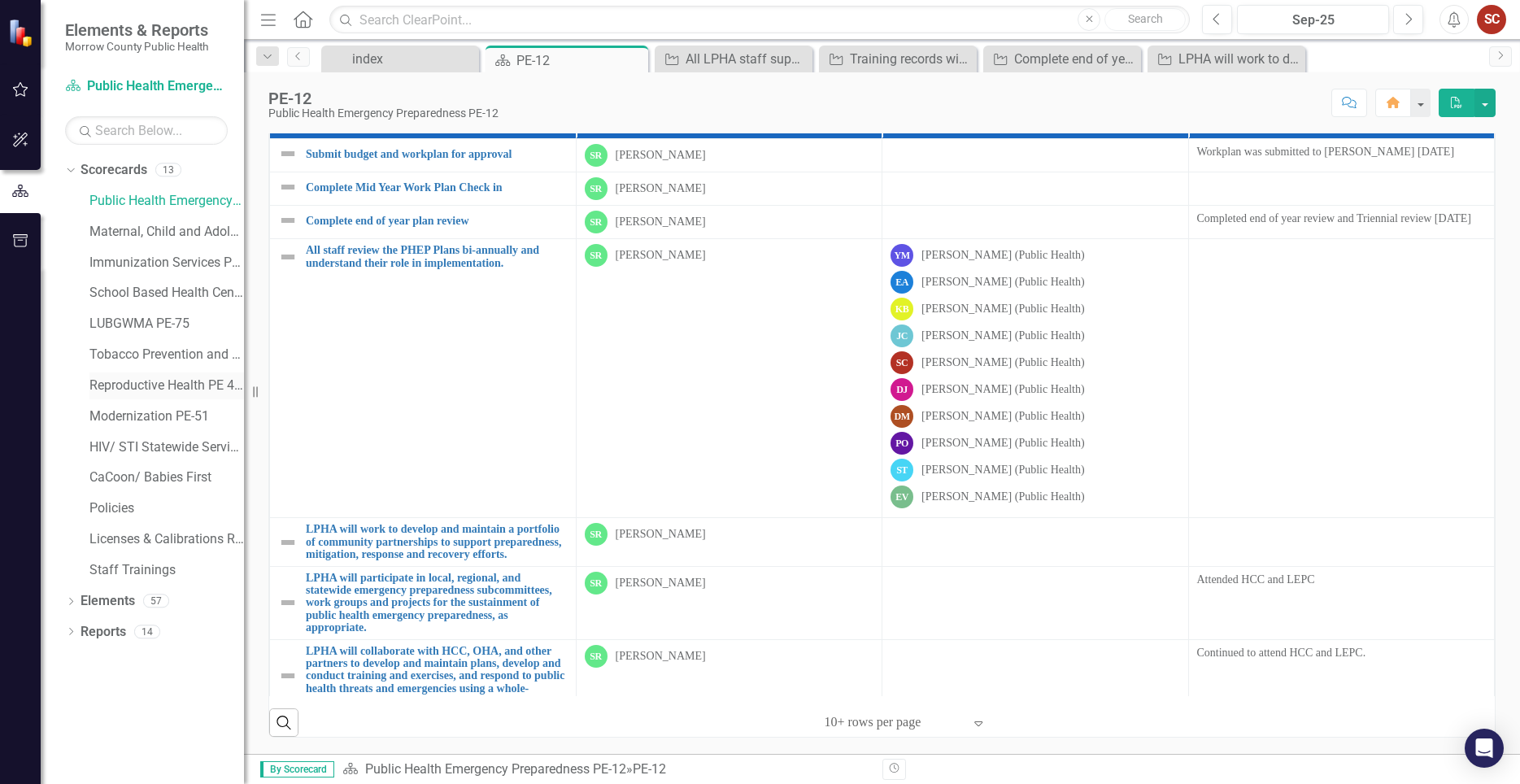
click at [175, 383] on link "Reproductive Health PE 46-05" at bounding box center [166, 386] width 154 height 19
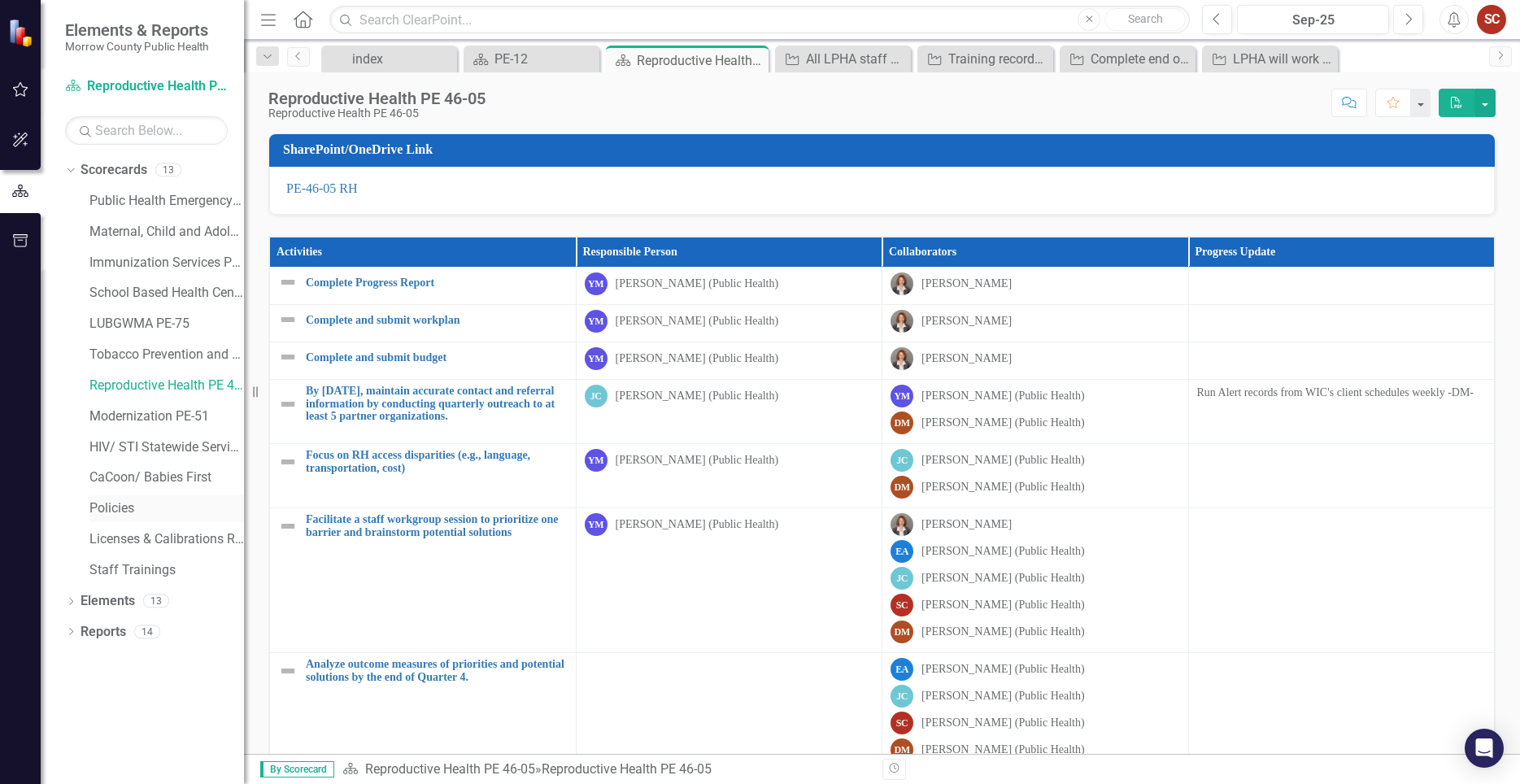
click at [124, 507] on link "Policies" at bounding box center [166, 509] width 154 height 19
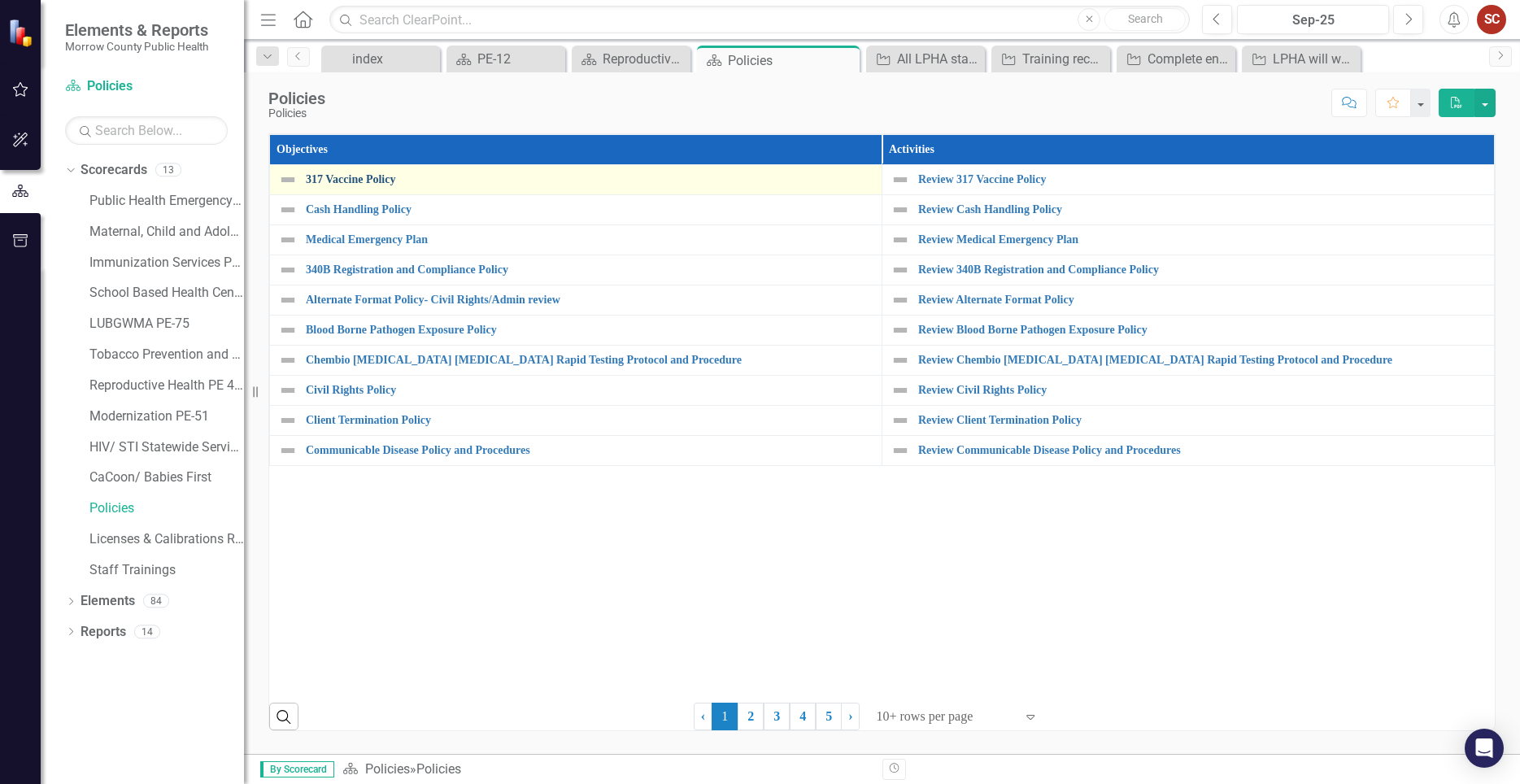
click at [383, 180] on link "317 Vaccine Policy" at bounding box center [589, 179] width 568 height 12
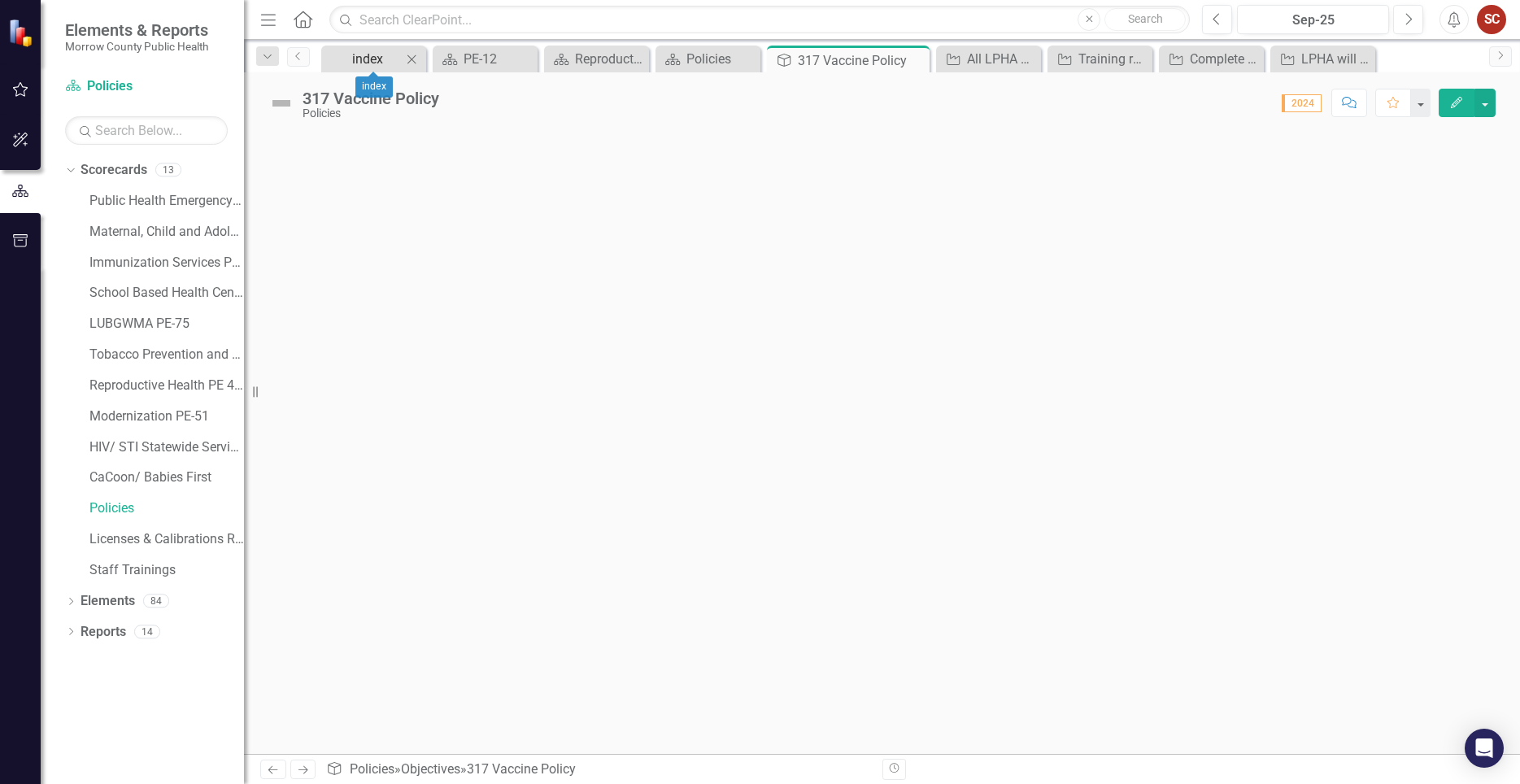
click at [363, 53] on div "index" at bounding box center [377, 59] width 49 height 20
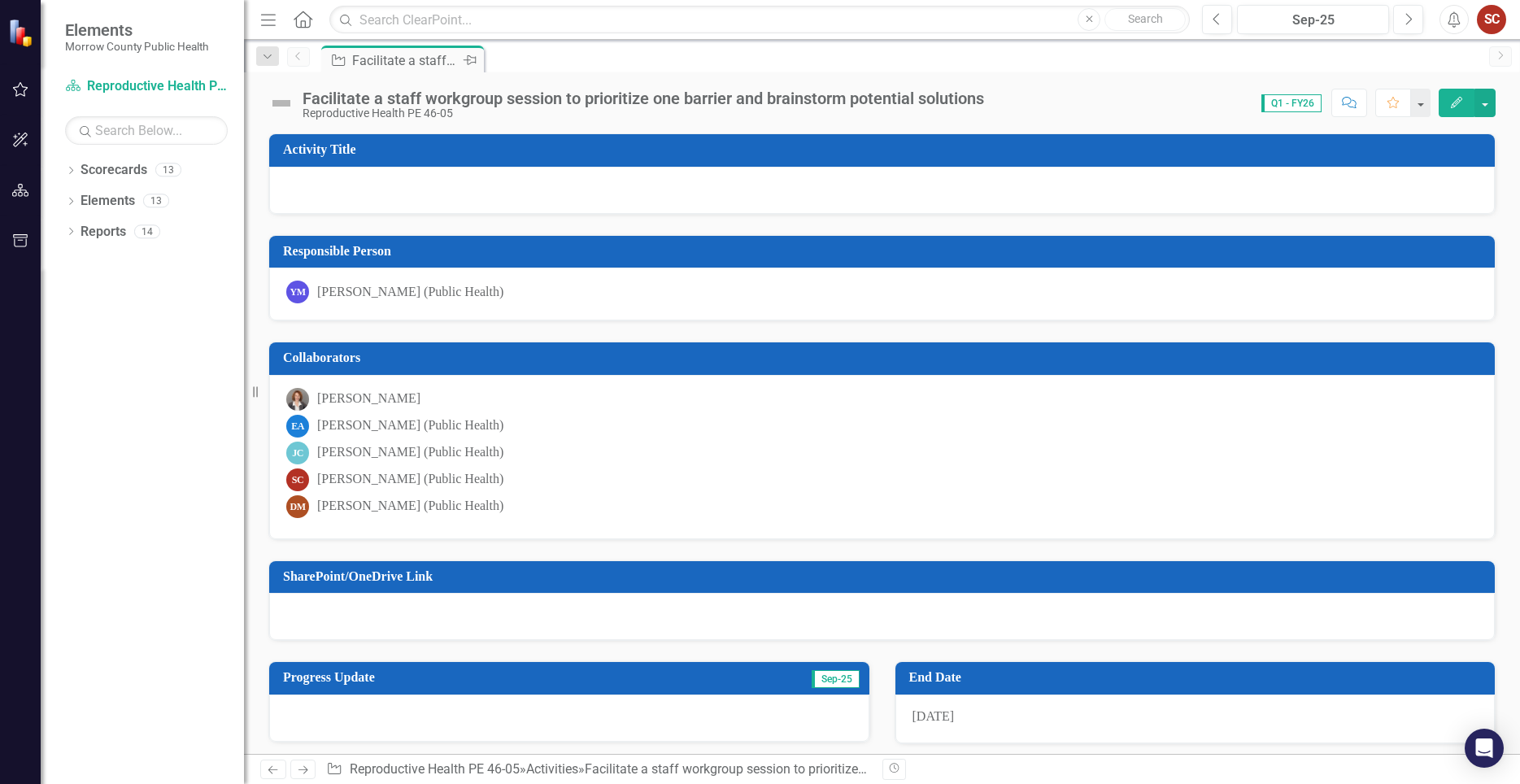
click at [442, 59] on div "Facilitate a staff workgroup session to prioritize one barrier and brainstorm p…" at bounding box center [406, 60] width 108 height 20
